Goal: Task Accomplishment & Management: Manage account settings

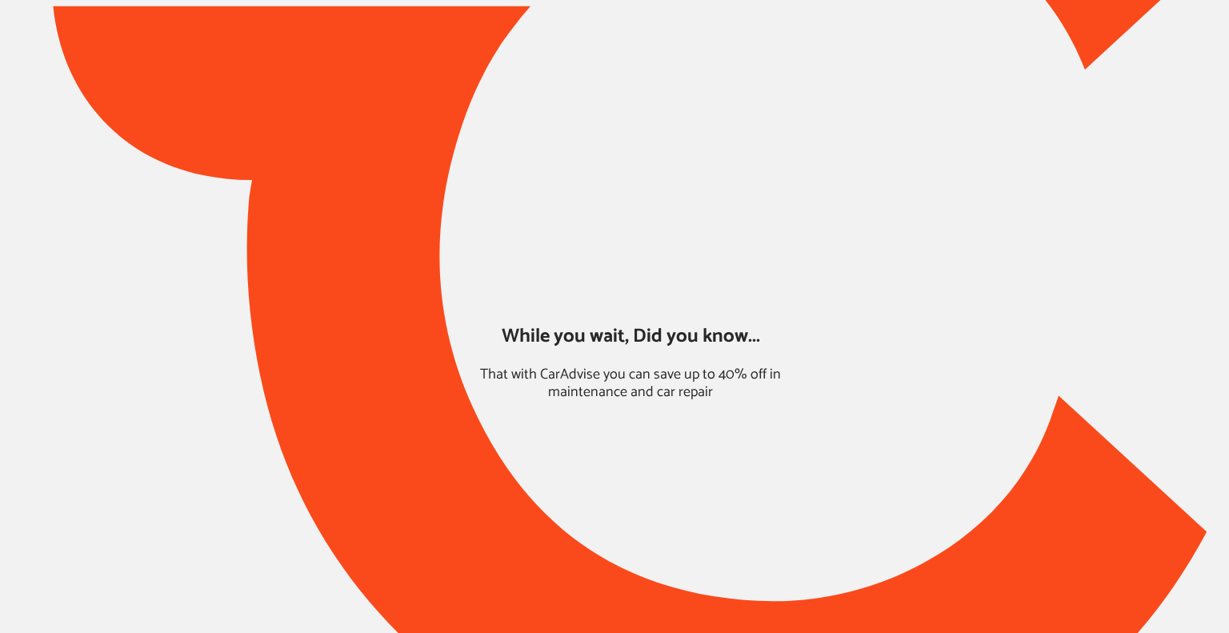
type input "*****"
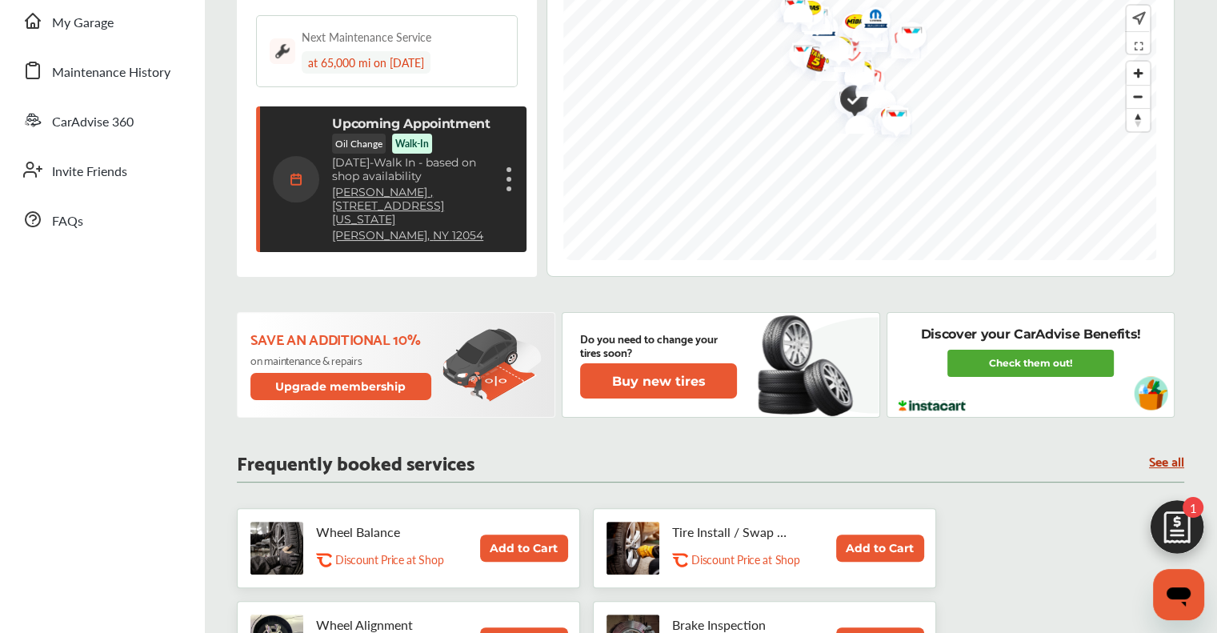
scroll to position [320, 0]
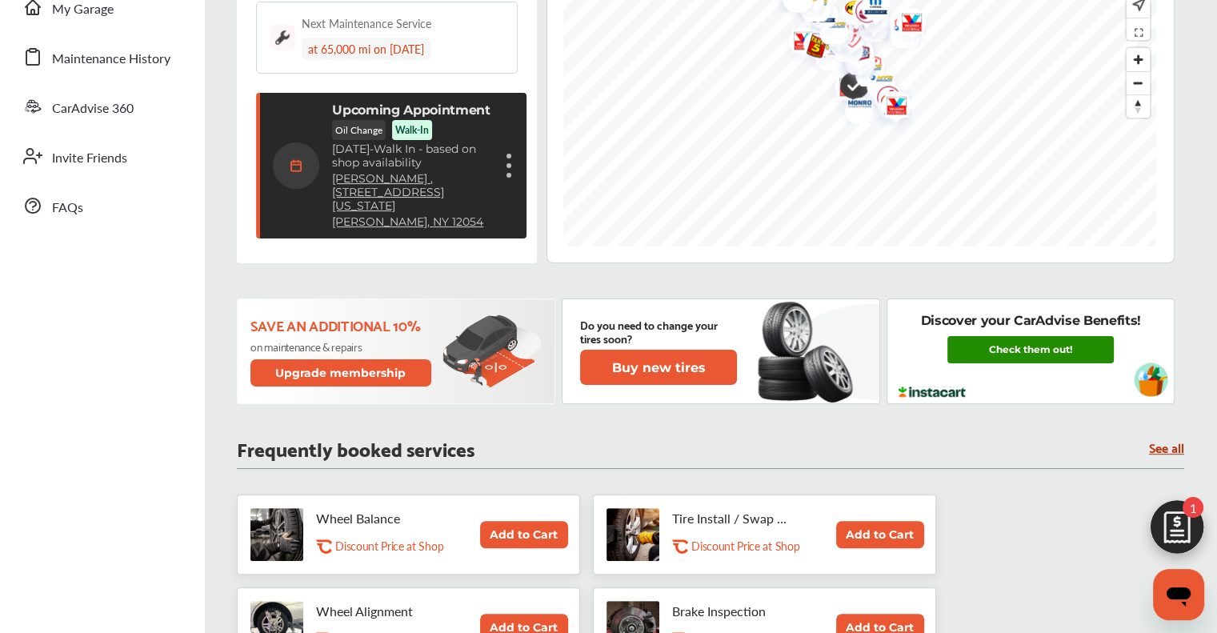
click at [616, 357] on link "Check them out!" at bounding box center [1030, 349] width 166 height 27
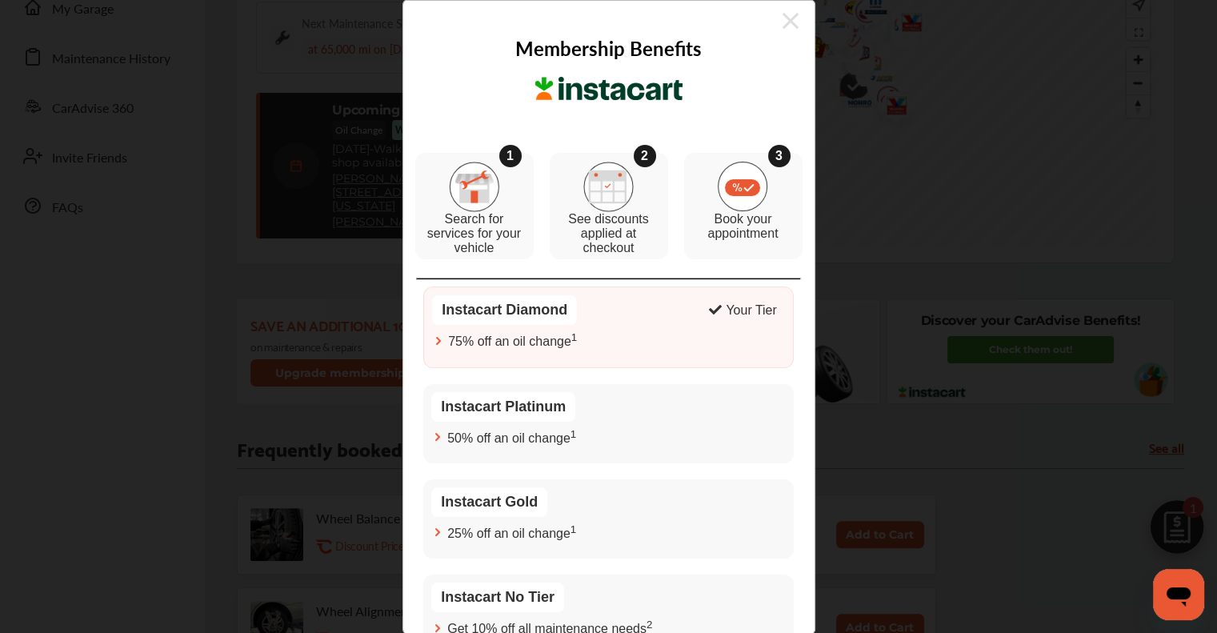
click at [616, 20] on icon at bounding box center [790, 21] width 16 height 16
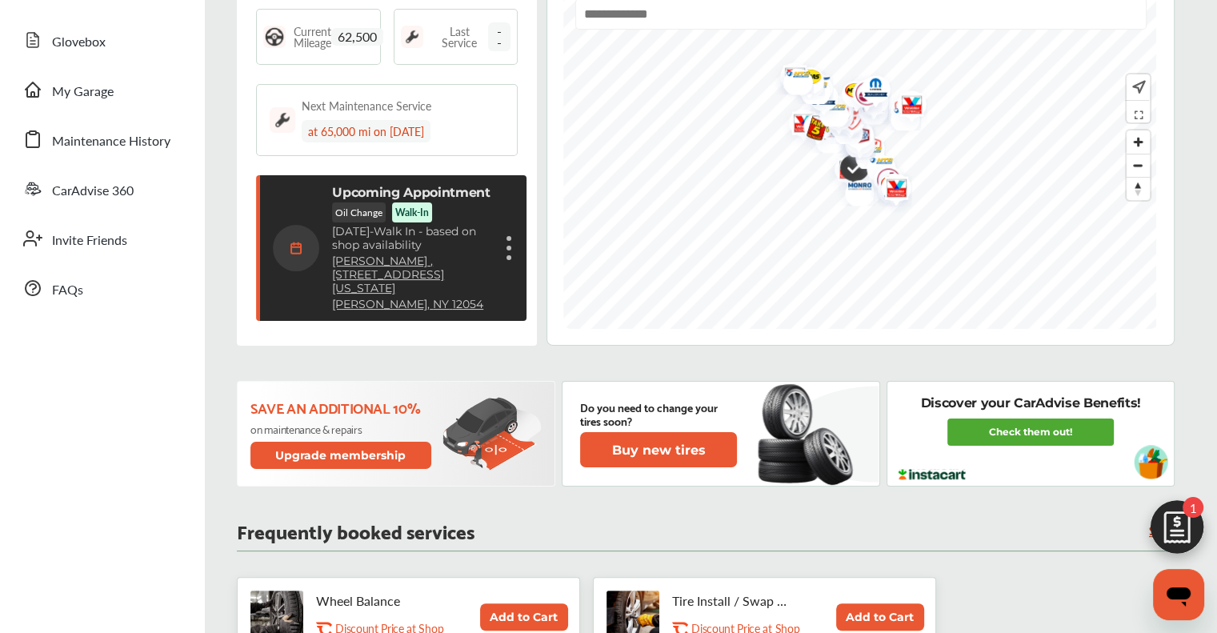
scroll to position [0, 0]
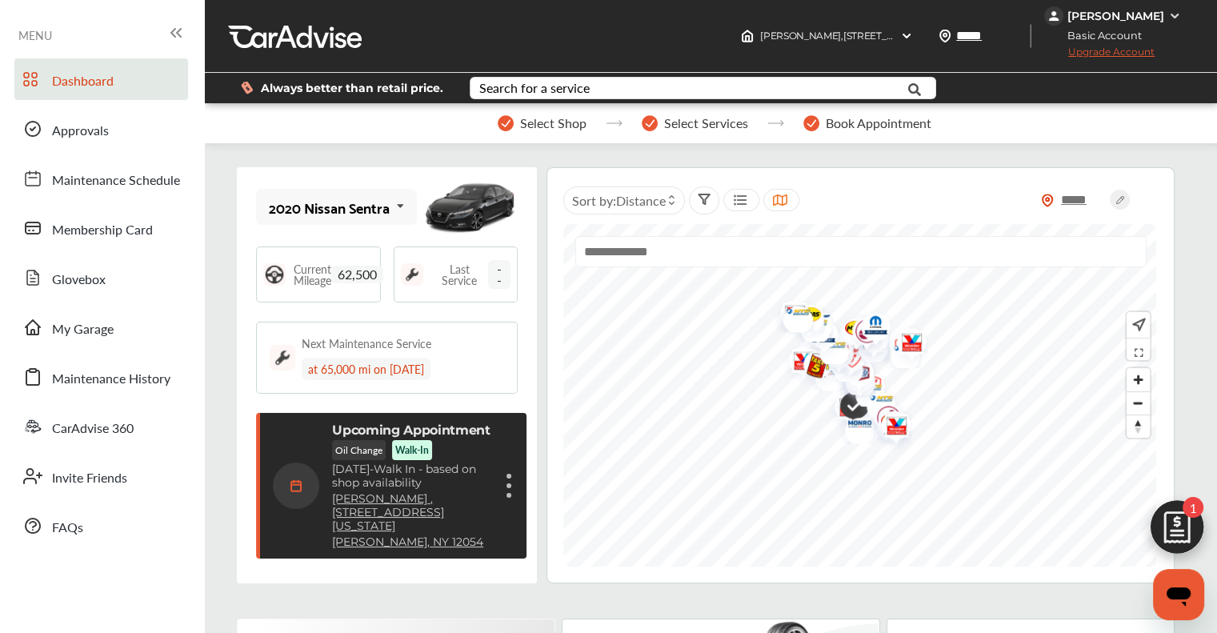
click at [616, 15] on div "[PERSON_NAME]" at bounding box center [1115, 16] width 97 height 14
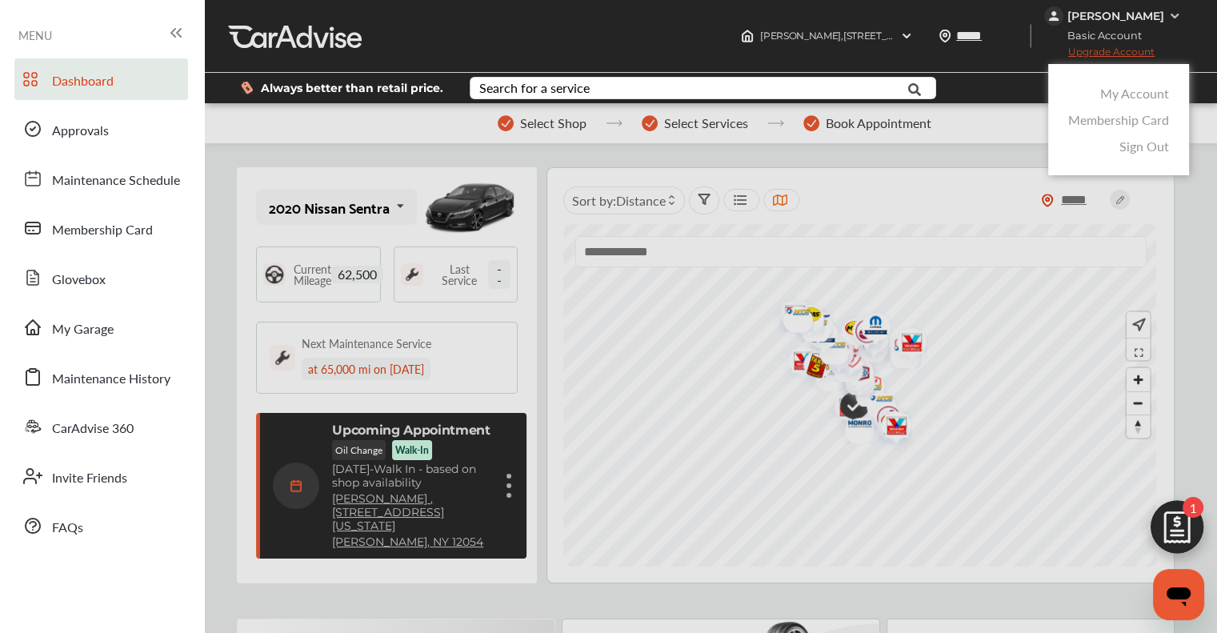
click at [616, 125] on link "Membership Card" at bounding box center [1118, 119] width 101 height 18
